Goal: Browse casually: Explore the website without a specific task or goal

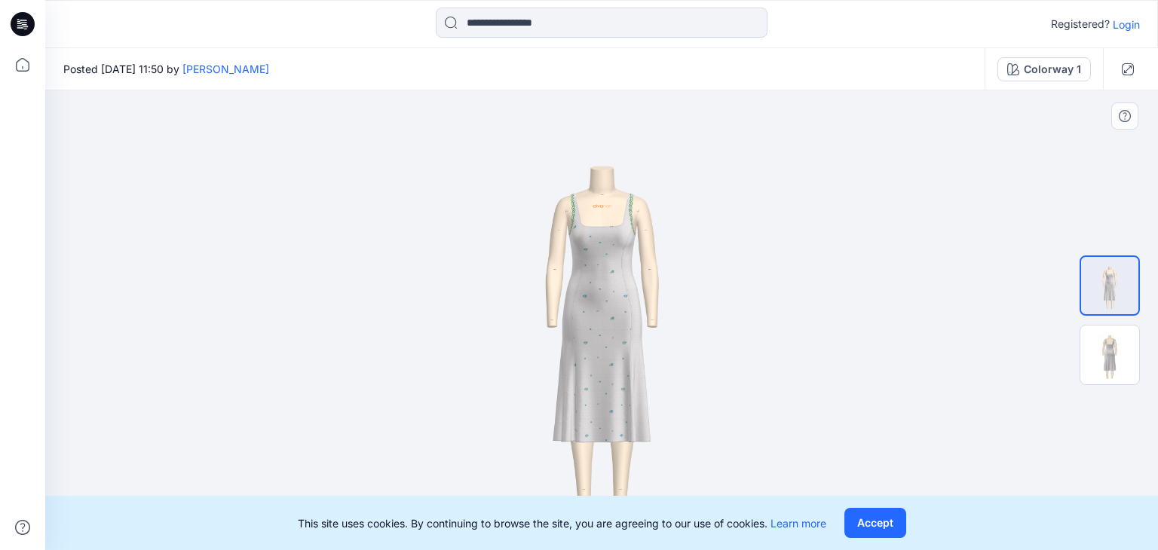
click at [615, 363] on img at bounding box center [602, 320] width 460 height 460
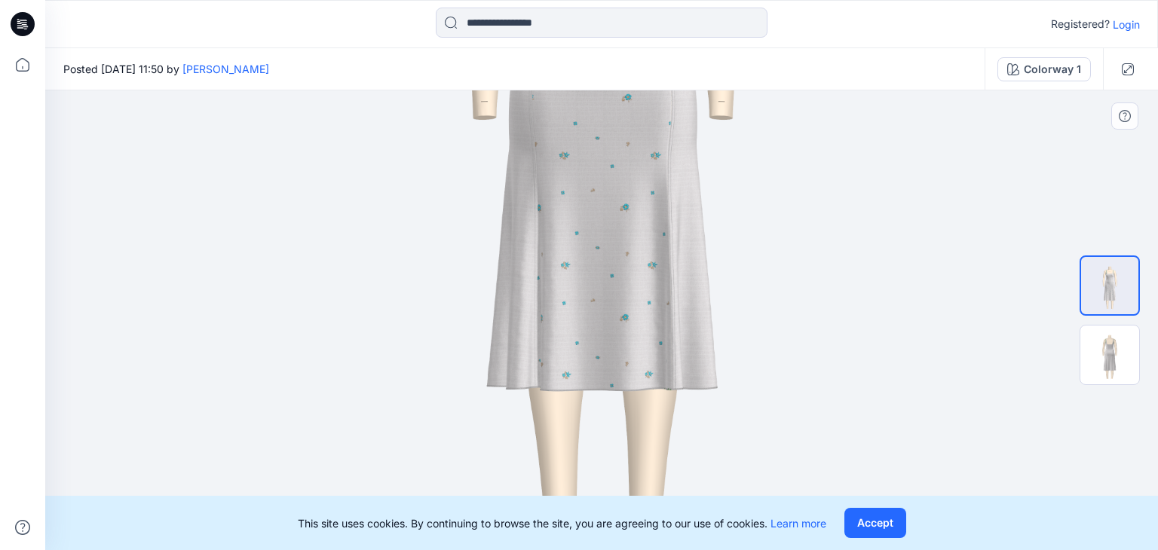
drag, startPoint x: 612, startPoint y: 366, endPoint x: 653, endPoint y: 149, distance: 221.8
click at [653, 149] on img at bounding box center [602, 103] width 1086 height 1086
drag, startPoint x: 582, startPoint y: 343, endPoint x: 597, endPoint y: 263, distance: 81.3
click at [597, 263] on img at bounding box center [602, 103] width 1086 height 1086
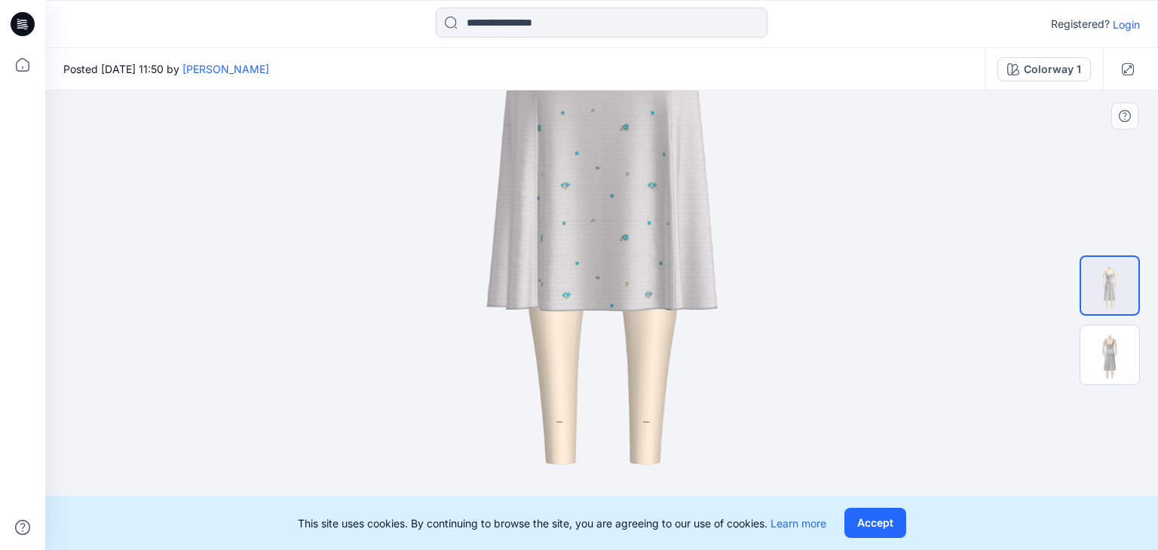
click at [597, 263] on img at bounding box center [602, 23] width 1086 height 1086
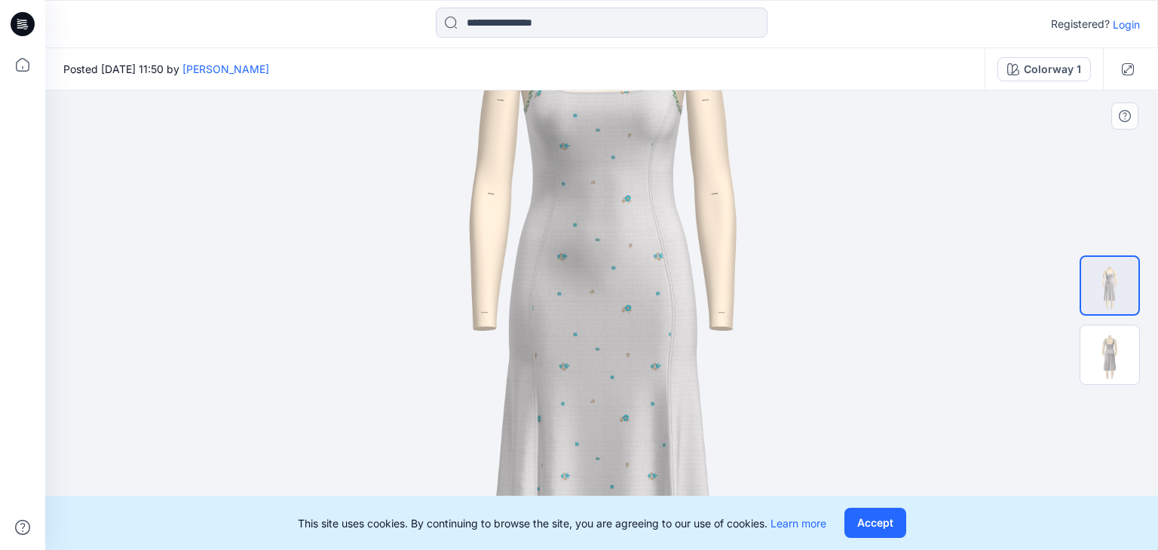
drag, startPoint x: 597, startPoint y: 263, endPoint x: 547, endPoint y: 452, distance: 195.0
click at [547, 452] on img at bounding box center [602, 314] width 1086 height 1086
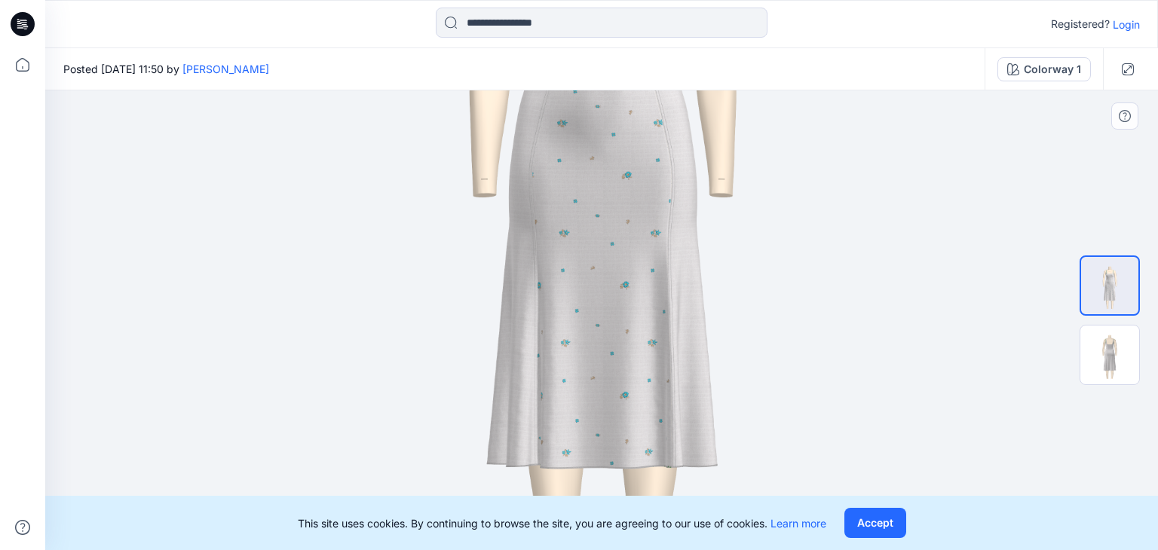
drag, startPoint x: 644, startPoint y: 367, endPoint x: 667, endPoint y: 213, distance: 156.2
click at [667, 213] on img at bounding box center [602, 180] width 1086 height 1086
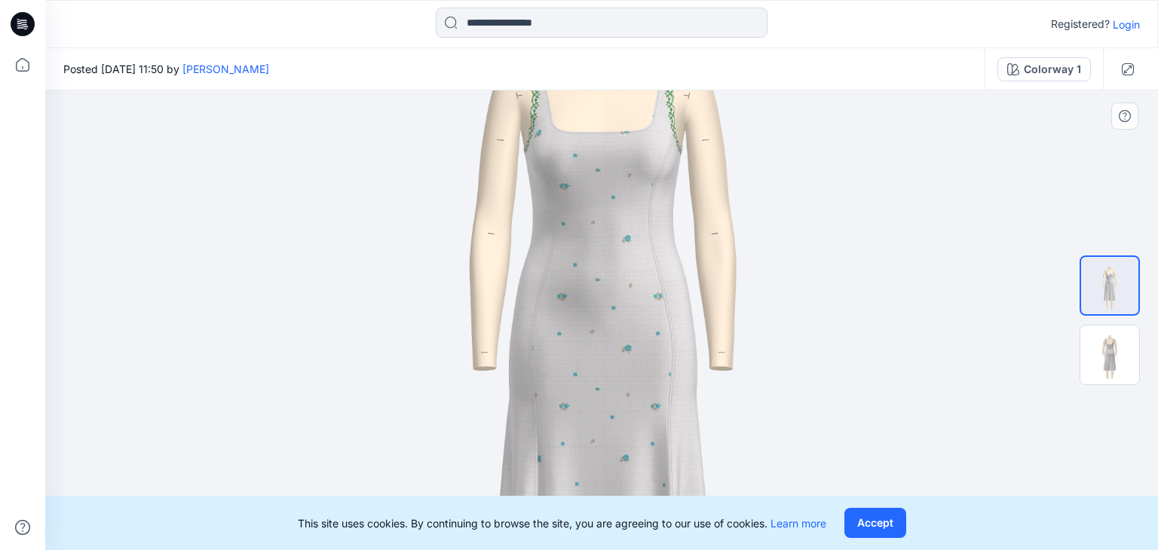
drag, startPoint x: 613, startPoint y: 296, endPoint x: 593, endPoint y: 494, distance: 199.3
click at [593, 494] on img at bounding box center [602, 354] width 1086 height 1086
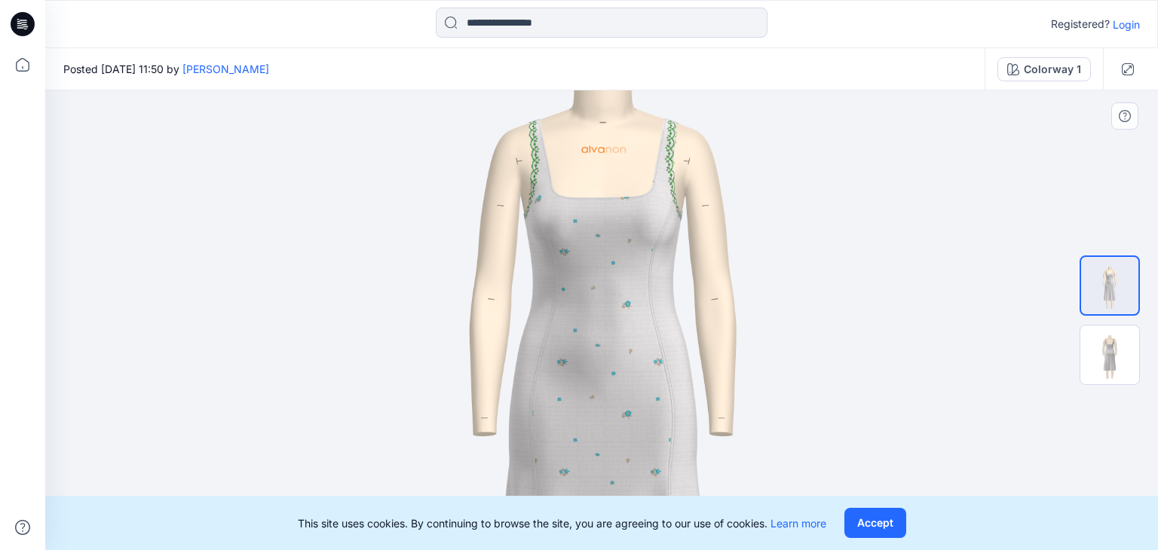
drag, startPoint x: 597, startPoint y: 289, endPoint x: 594, endPoint y: 351, distance: 61.9
click at [594, 351] on img at bounding box center [602, 419] width 1086 height 1086
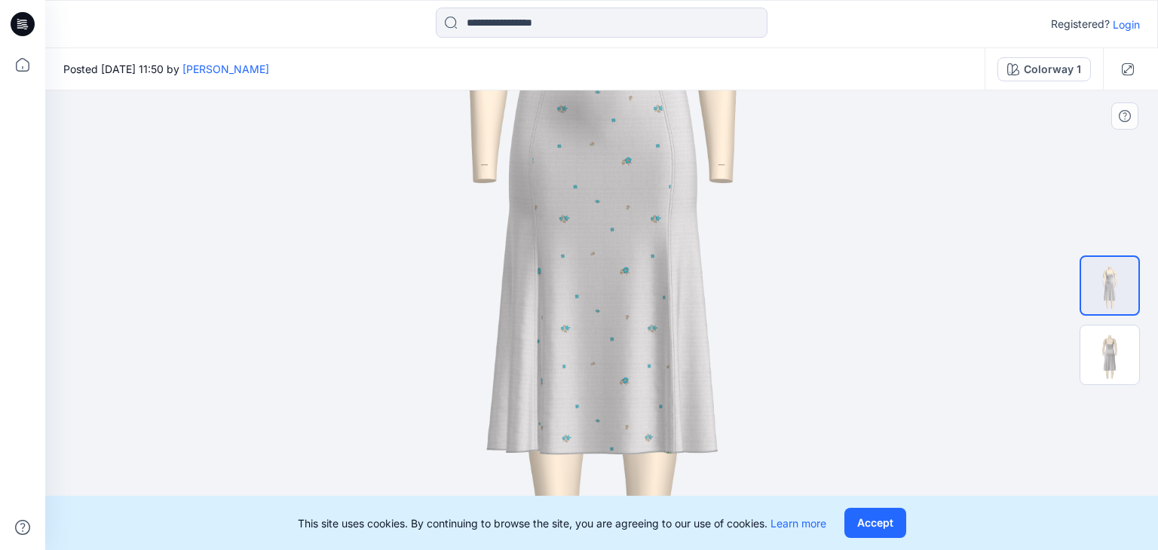
drag, startPoint x: 562, startPoint y: 471, endPoint x: 595, endPoint y: 218, distance: 255.5
click at [595, 218] on img at bounding box center [602, 166] width 1086 height 1086
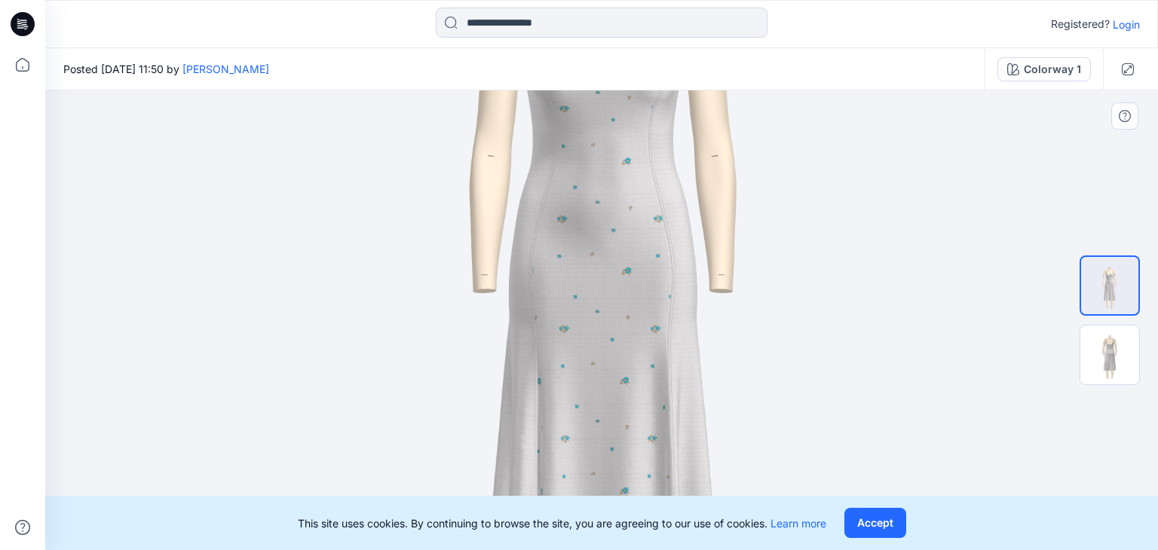
drag, startPoint x: 602, startPoint y: 263, endPoint x: 624, endPoint y: 360, distance: 99.7
click at [624, 360] on img at bounding box center [602, 276] width 1086 height 1086
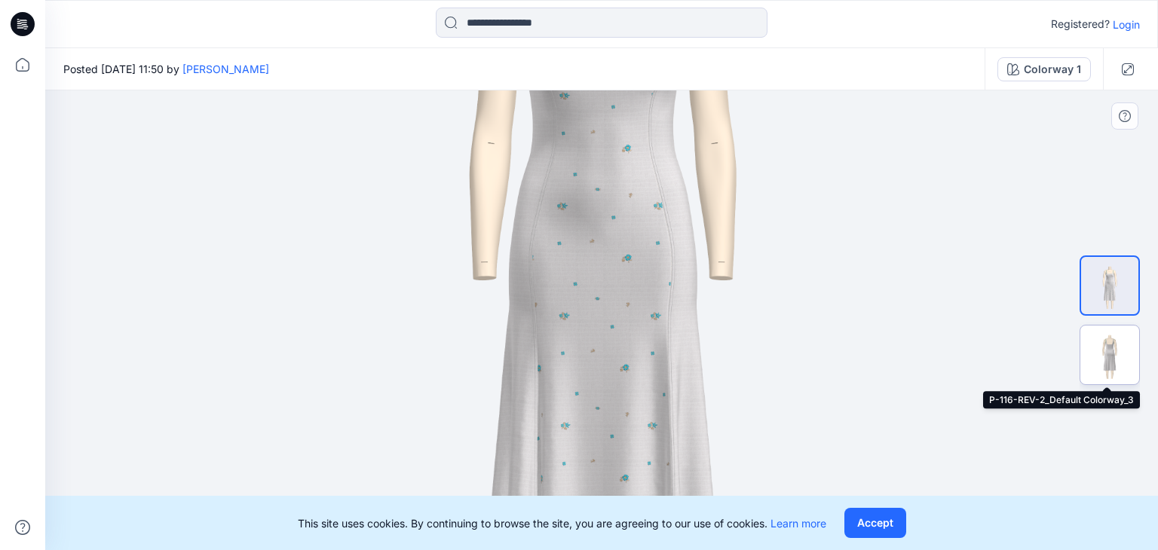
click at [1107, 353] on img at bounding box center [1110, 355] width 59 height 59
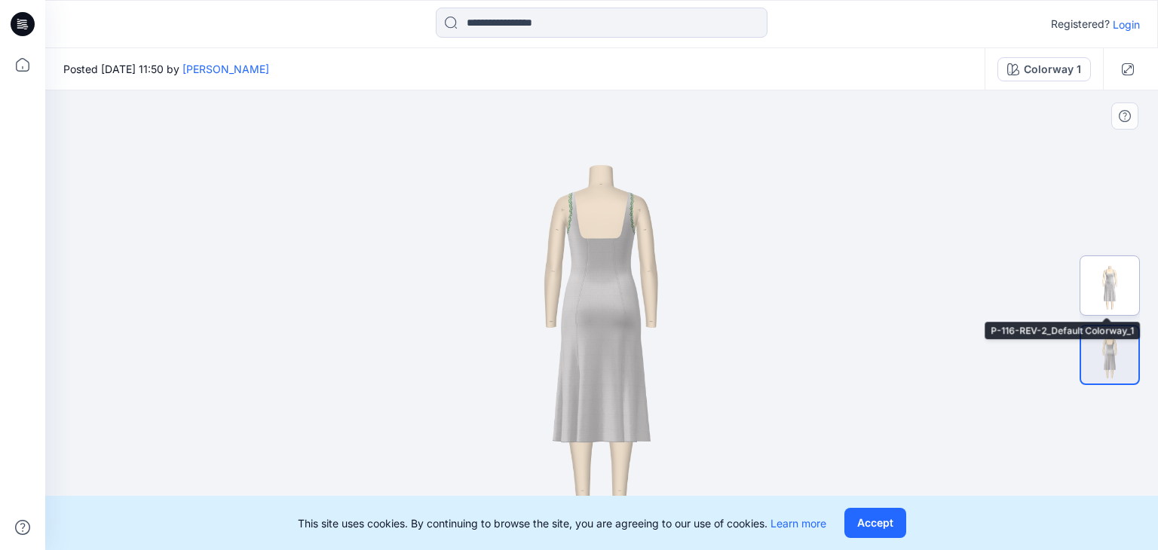
click at [1111, 271] on img at bounding box center [1110, 285] width 59 height 59
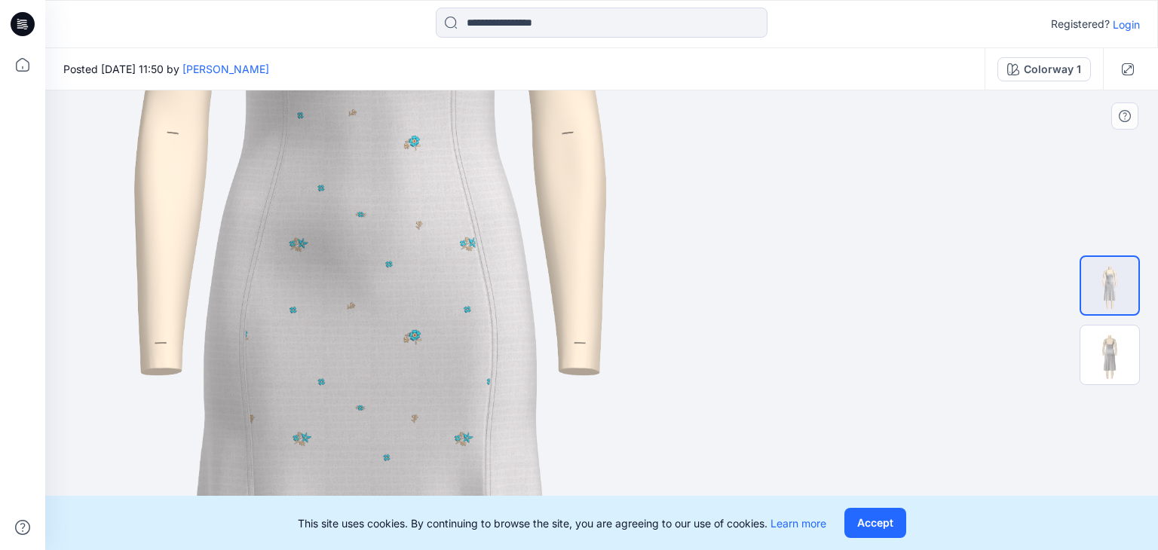
drag, startPoint x: 930, startPoint y: 338, endPoint x: 811, endPoint y: 200, distance: 182.3
click at [811, 200] on img at bounding box center [368, 345] width 1920 height 1920
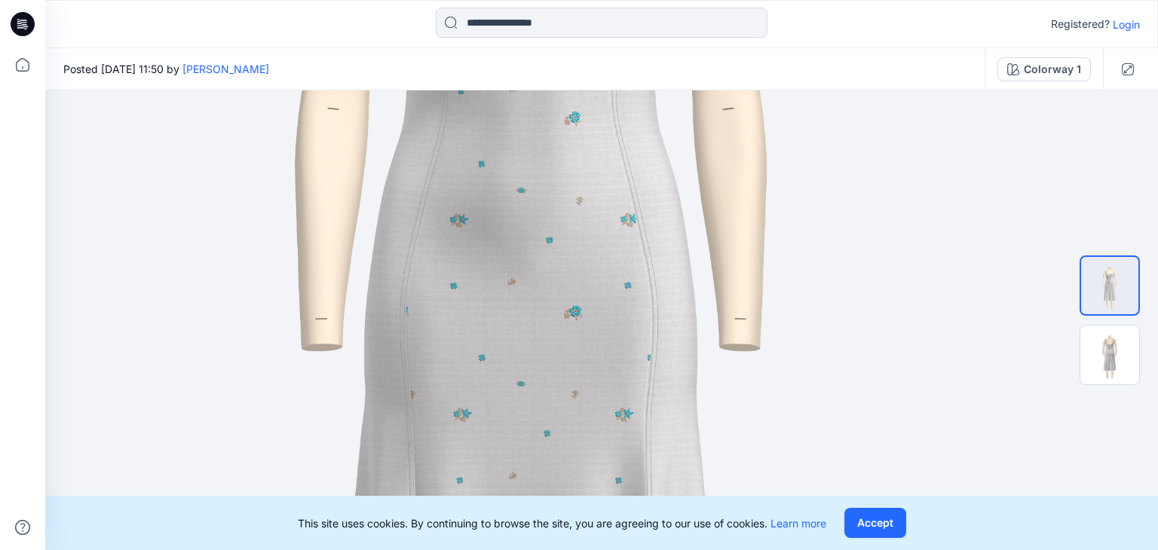
drag, startPoint x: 496, startPoint y: 446, endPoint x: 542, endPoint y: 585, distance: 146.2
click at [542, 550] on html "Registered? Login Posted [DATE] 11:50 by [PERSON_NAME] Colorway 1 Colorway 1 Lo…" at bounding box center [579, 275] width 1158 height 550
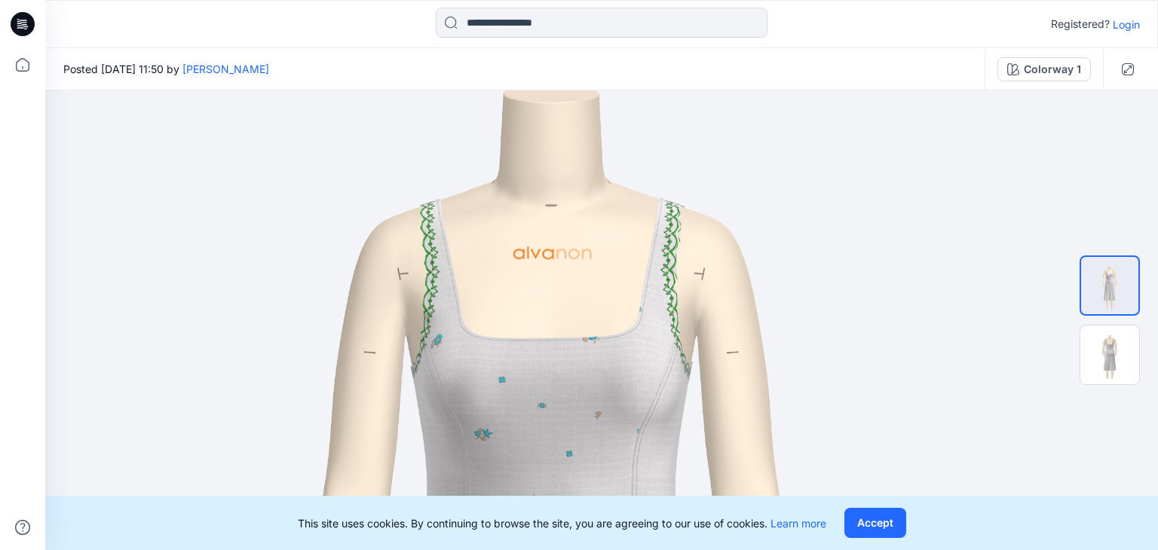
drag, startPoint x: 580, startPoint y: 176, endPoint x: 598, endPoint y: 585, distance: 409.8
click at [598, 550] on html "Registered? Login Posted [DATE] 11:50 by [PERSON_NAME] Colorway 1 Colorway 1 Lo…" at bounding box center [579, 275] width 1158 height 550
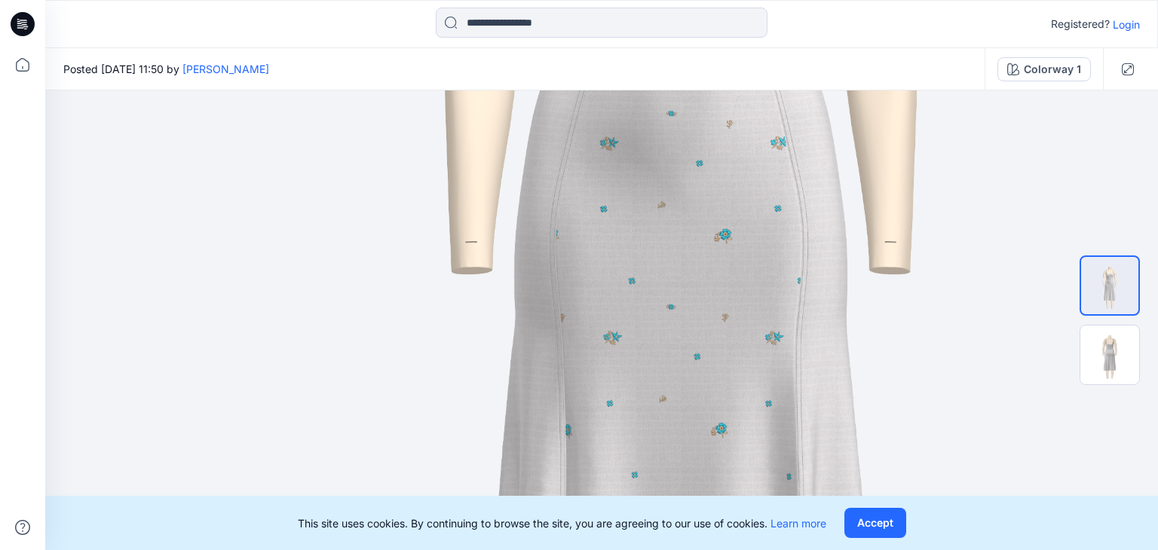
drag, startPoint x: 573, startPoint y: 421, endPoint x: 708, endPoint y: -66, distance: 504.7
click at [708, 0] on html "Registered? Login Posted [DATE] 11:50 by [PERSON_NAME] Colorway 1 Colorway 1 Lo…" at bounding box center [579, 275] width 1158 height 550
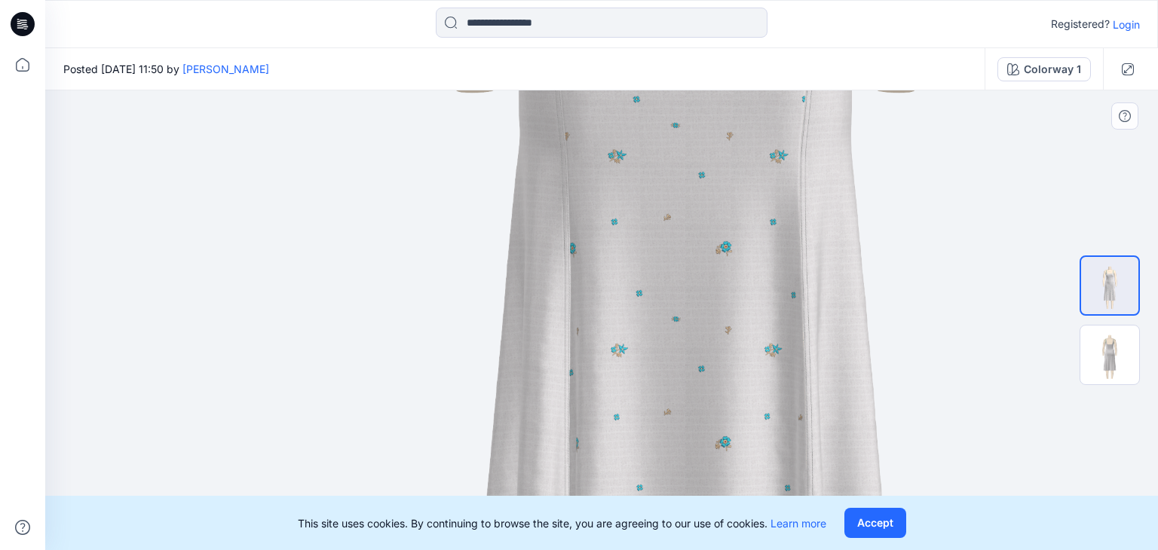
drag, startPoint x: 686, startPoint y: 331, endPoint x: 691, endPoint y: 97, distance: 233.8
click at [691, 97] on img at bounding box center [683, 62] width 1920 height 1920
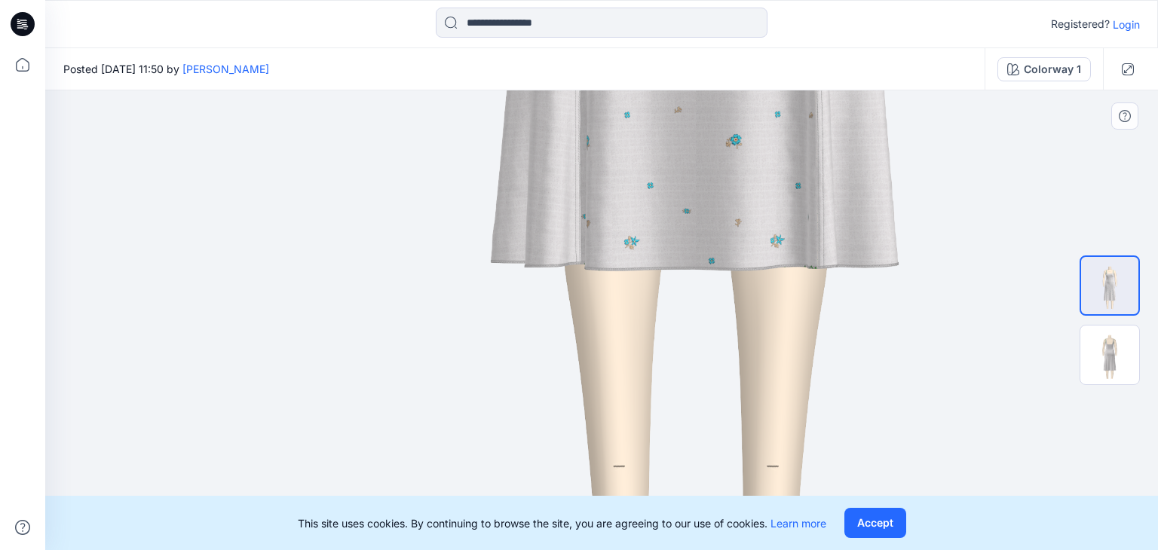
drag, startPoint x: 702, startPoint y: 345, endPoint x: 710, endPoint y: 94, distance: 250.4
drag, startPoint x: 636, startPoint y: 192, endPoint x: 614, endPoint y: 470, distance: 279.1
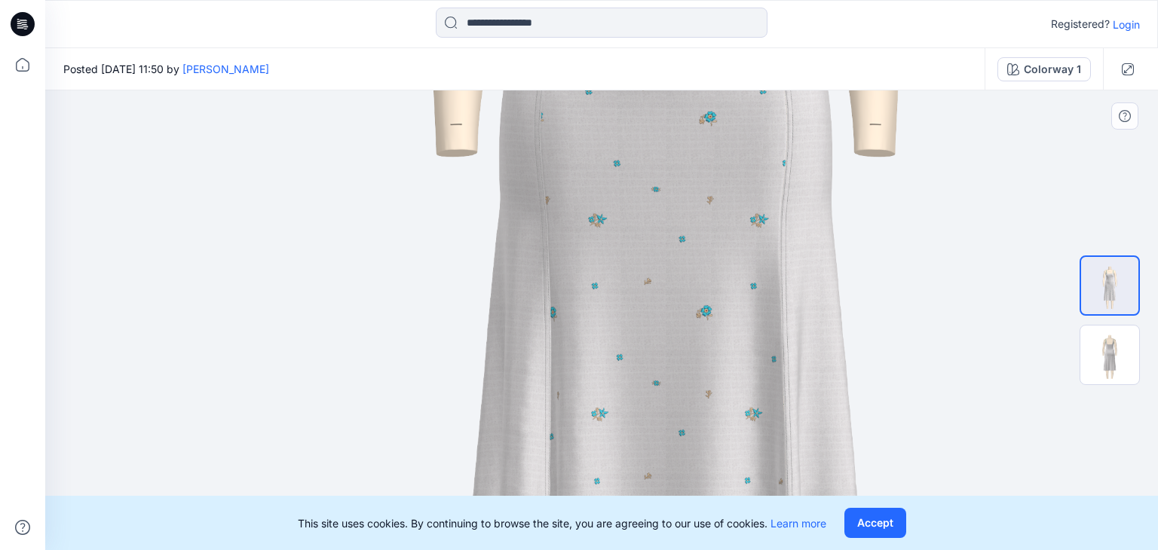
drag, startPoint x: 674, startPoint y: 181, endPoint x: 664, endPoint y: 375, distance: 194.1
click at [664, 375] on img at bounding box center [664, 126] width 1920 height 1920
